Goal: Task Accomplishment & Management: Complete application form

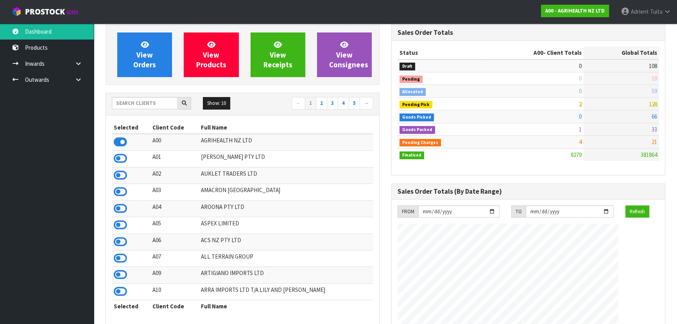
scroll to position [591, 285]
click at [158, 105] on input "text" at bounding box center [145, 103] width 66 height 12
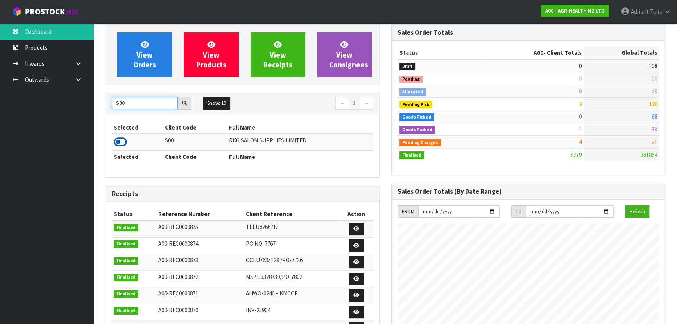
type input "S00"
click at [119, 141] on icon at bounding box center [120, 142] width 13 height 12
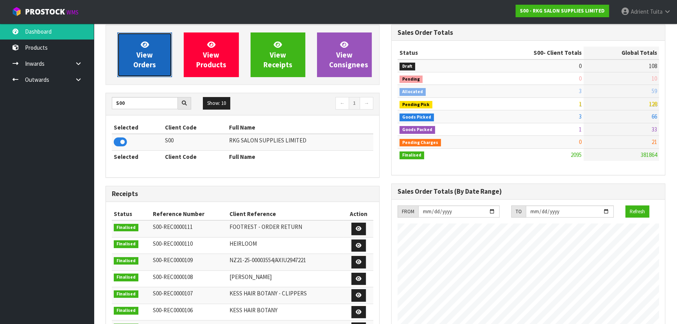
click at [140, 60] on span "View Orders" at bounding box center [144, 54] width 23 height 29
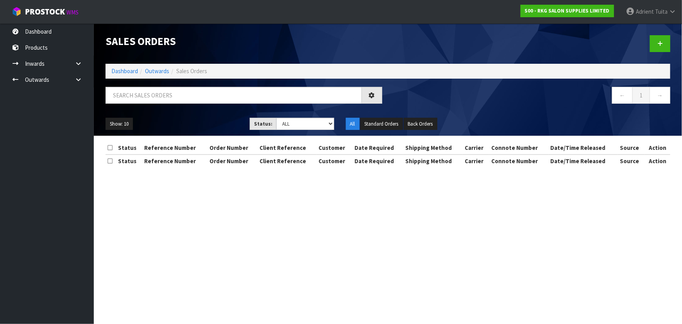
click at [159, 51] on div "Sales Orders" at bounding box center [244, 40] width 288 height 35
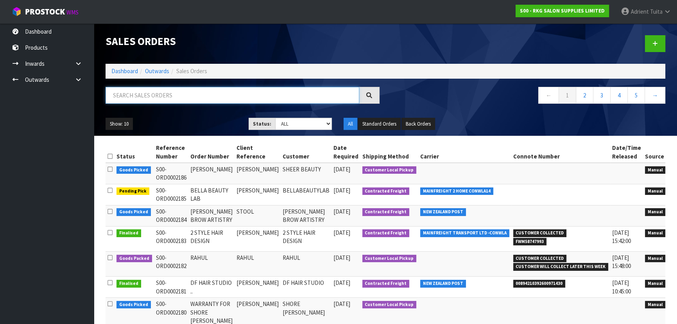
click at [154, 99] on input "text" at bounding box center [233, 95] width 254 height 17
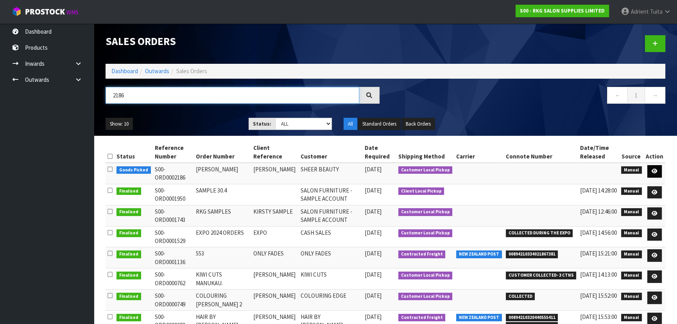
type input "2186"
click at [600, 172] on icon at bounding box center [655, 170] width 6 height 5
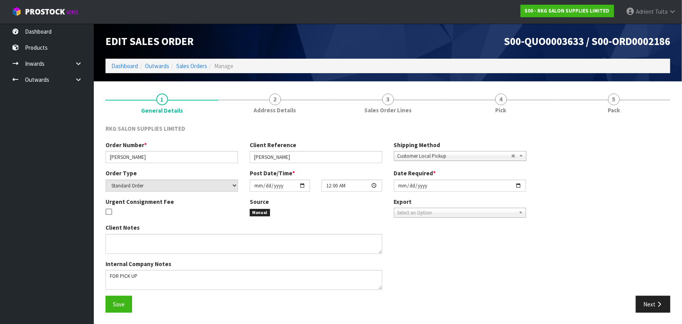
click at [600, 105] on link "5 Pack" at bounding box center [613, 102] width 113 height 31
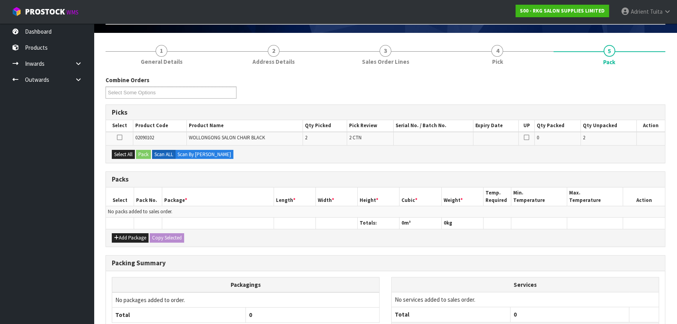
scroll to position [114, 0]
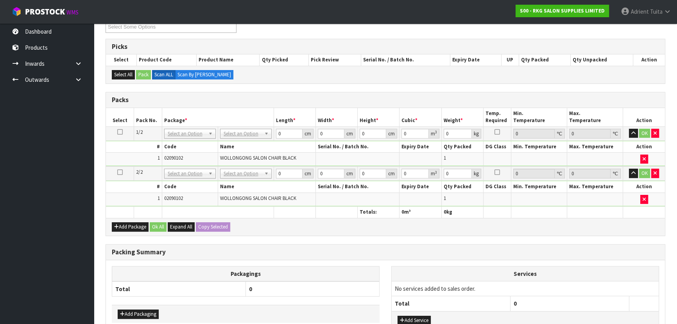
click at [121, 132] on icon at bounding box center [119, 132] width 5 height 0
click at [600, 171] on icon "button" at bounding box center [655, 172] width 3 height 5
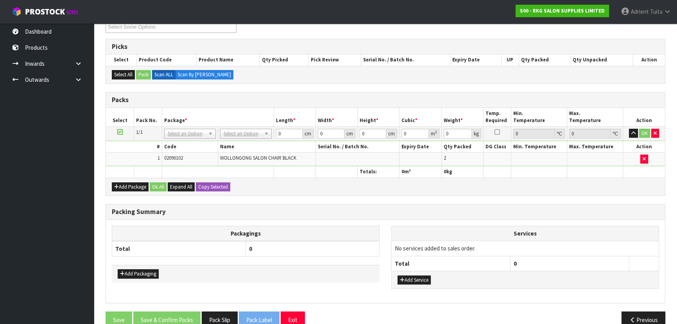
drag, startPoint x: 240, startPoint y: 129, endPoint x: 240, endPoint y: 143, distance: 14.1
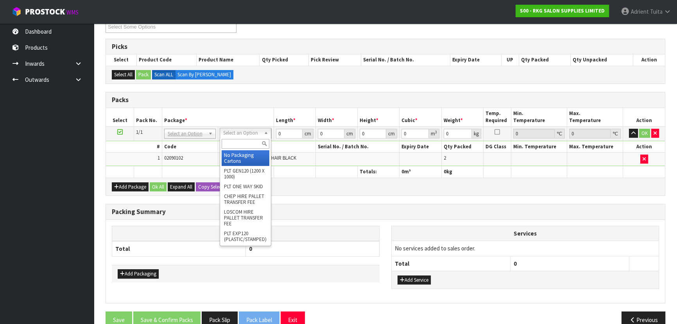
click at [240, 143] on input "text" at bounding box center [246, 144] width 48 height 10
type input "RE"
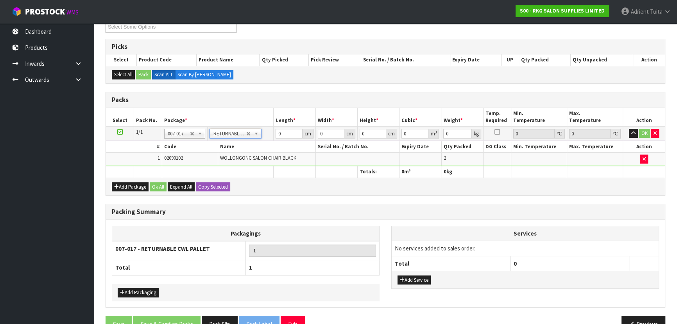
type input "82"
click at [280, 134] on input "0" at bounding box center [289, 134] width 27 height 10
type input "120"
type input "100"
type input "1"
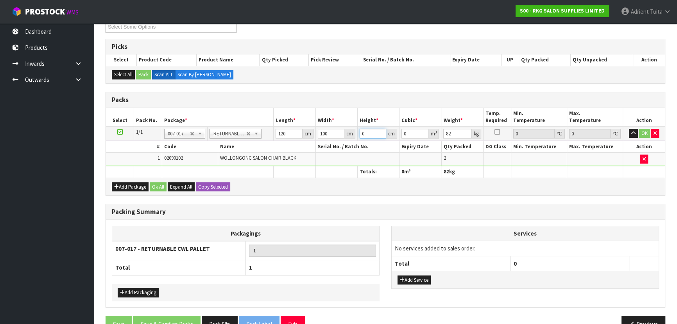
type input "0.012"
type input "12"
type input "0.144"
type input "120"
type input "1.44"
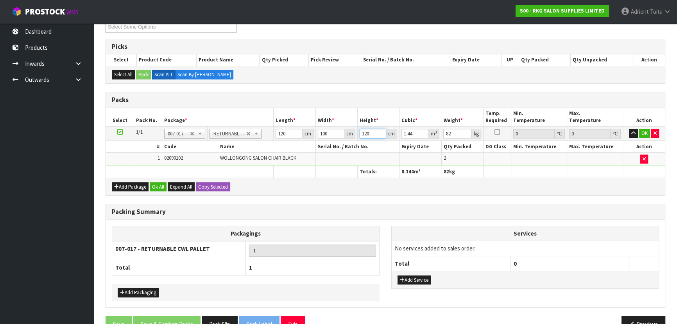
type input "120"
type input "85"
click at [600, 131] on button "OK" at bounding box center [644, 133] width 11 height 9
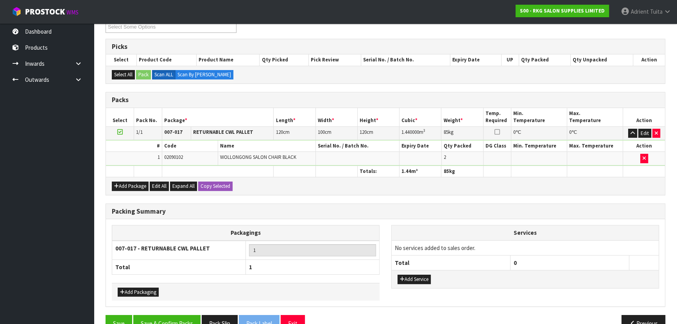
scroll to position [132, 0]
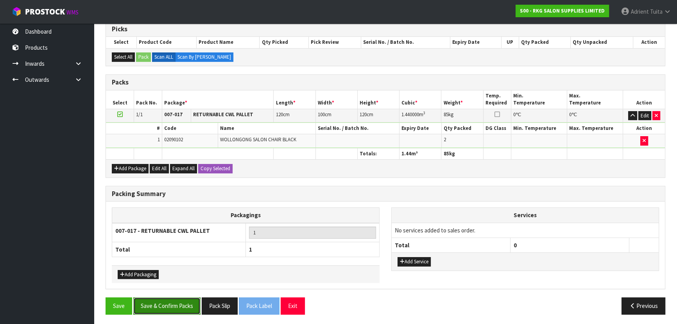
click at [193, 285] on button "Save & Confirm Packs" at bounding box center [166, 305] width 67 height 17
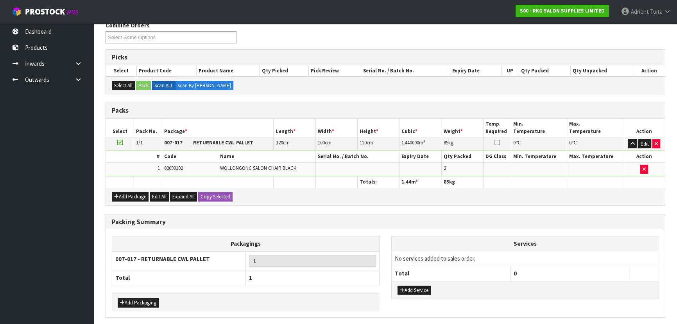
scroll to position [0, 0]
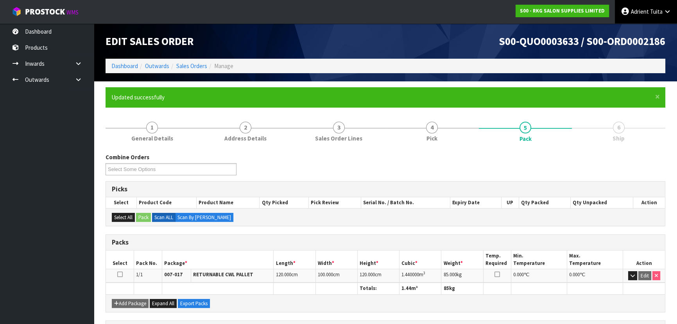
click at [600, 16] on link "Adrient Tuita" at bounding box center [646, 11] width 62 height 23
click at [600, 31] on link "Logout" at bounding box center [646, 31] width 62 height 11
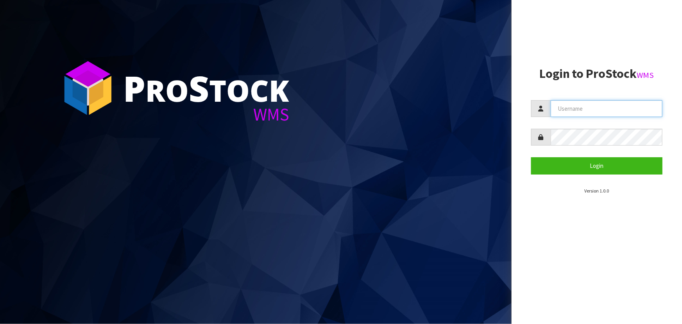
click at [577, 106] on input "text" at bounding box center [607, 108] width 112 height 17
type input "[EMAIL_ADDRESS][DOMAIN_NAME]"
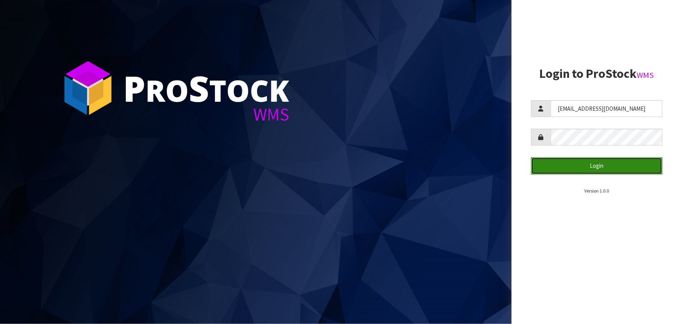
click at [544, 163] on button "Login" at bounding box center [596, 165] width 131 height 17
